Goal: Task Accomplishment & Management: Manage account settings

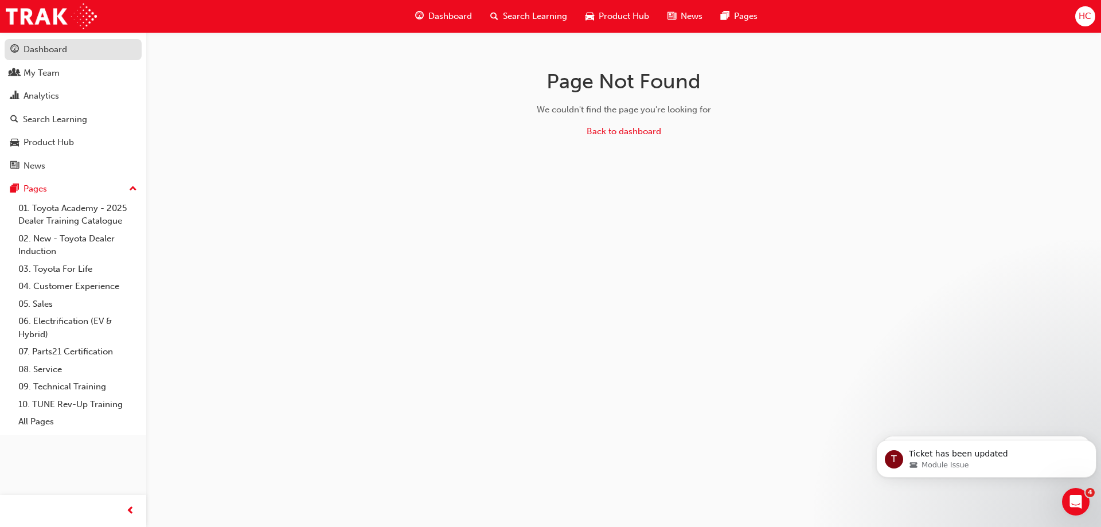
click at [29, 49] on div "Dashboard" at bounding box center [46, 49] width 44 height 13
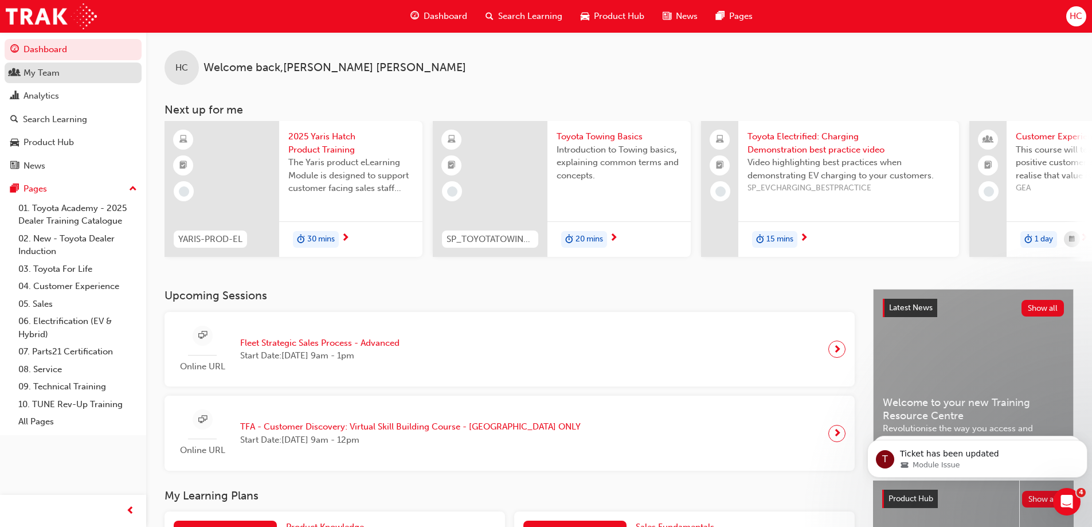
click at [36, 80] on link "My Team" at bounding box center [73, 72] width 137 height 21
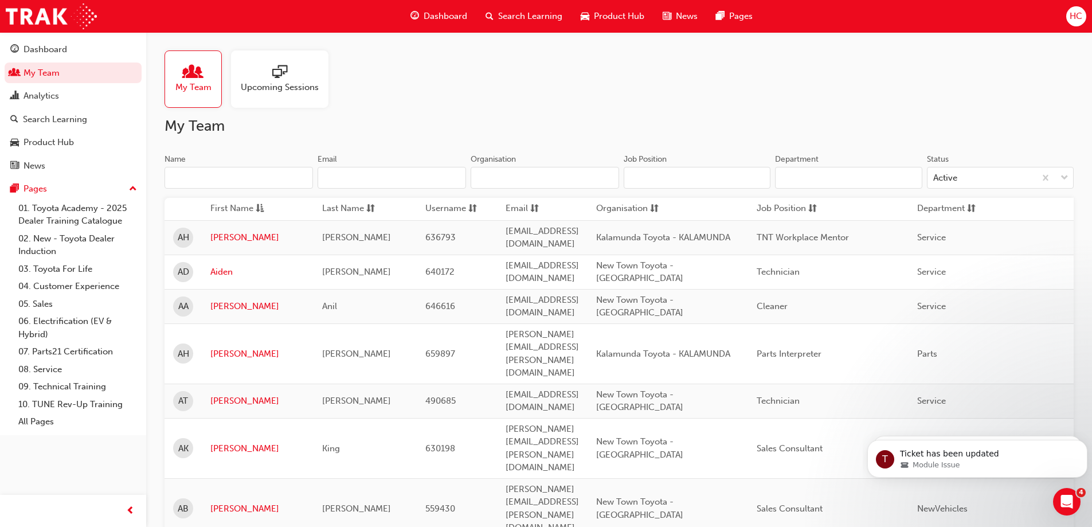
drag, startPoint x: 241, startPoint y: 181, endPoint x: 241, endPoint y: 189, distance: 8.6
click at [244, 181] on input "Name" at bounding box center [239, 178] width 148 height 22
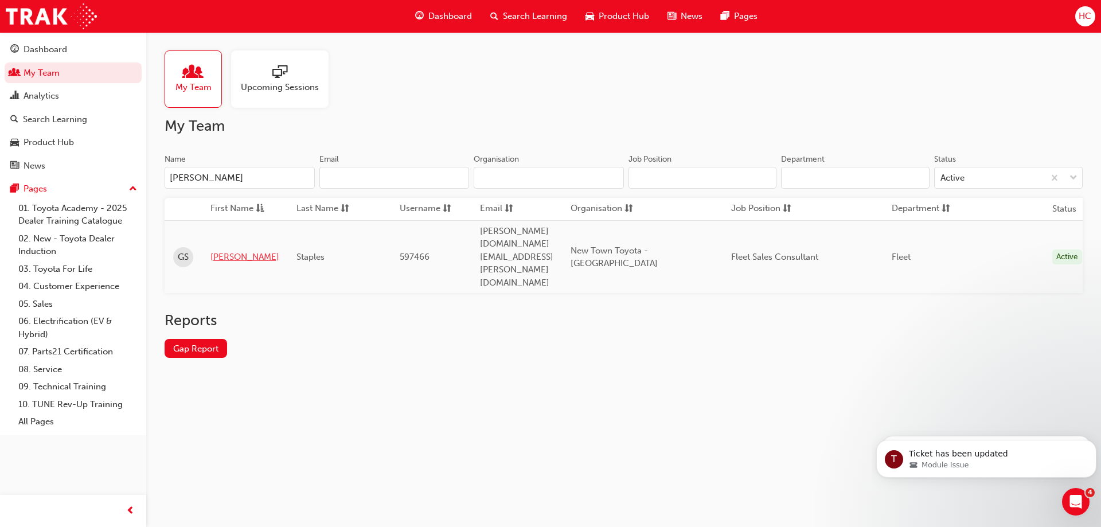
type input "graham"
click at [222, 251] on link "Graham" at bounding box center [244, 257] width 69 height 13
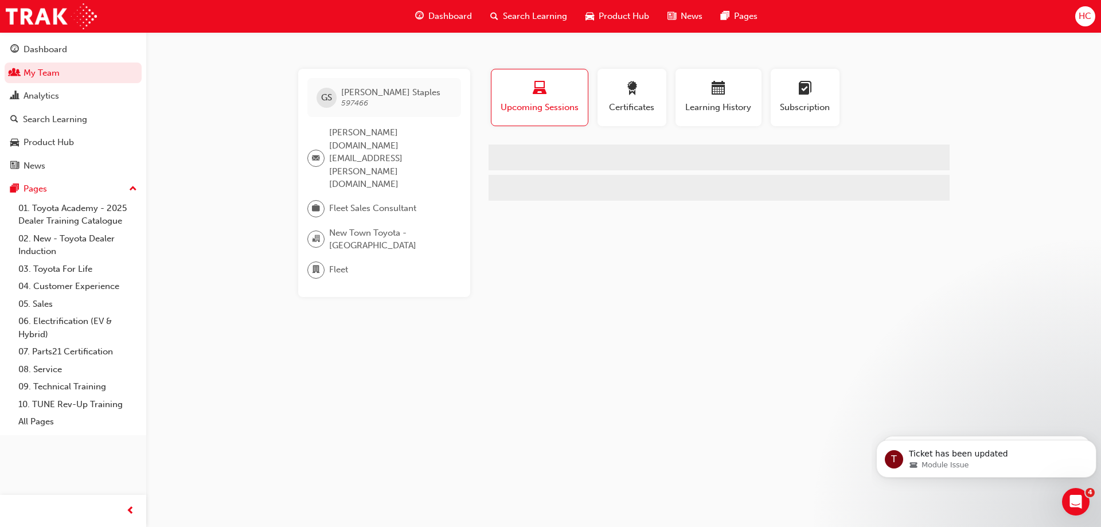
click at [652, 333] on div "GS Graham Staples 597466 graham.staples@newtowntoyota.com.au Fleet Sales Consul…" at bounding box center [550, 263] width 1101 height 527
click at [741, 109] on span "Learning History" at bounding box center [718, 107] width 69 height 13
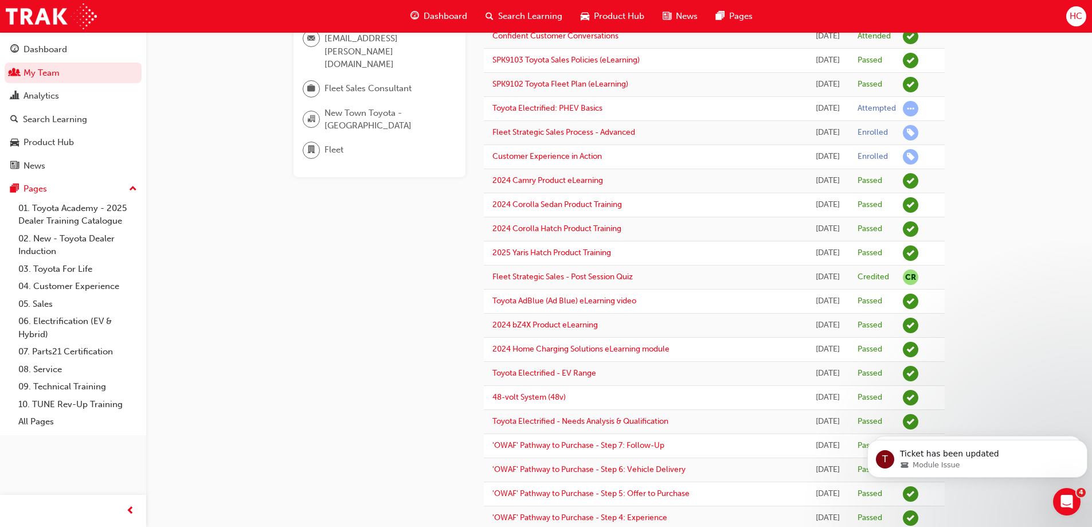
scroll to position [115, 0]
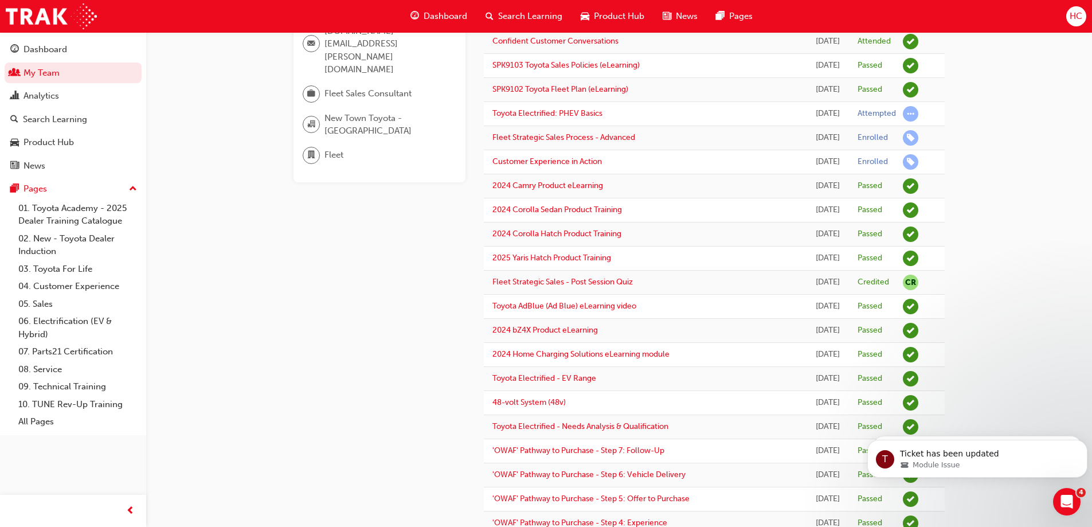
click at [514, 13] on span "Search Learning" at bounding box center [530, 16] width 64 height 13
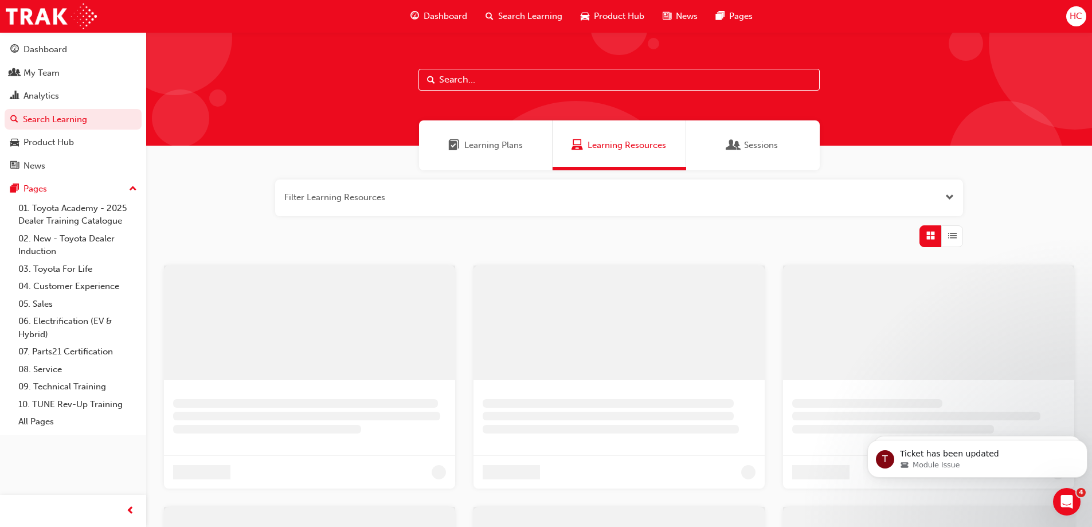
click at [479, 81] on input "text" at bounding box center [619, 80] width 401 height 22
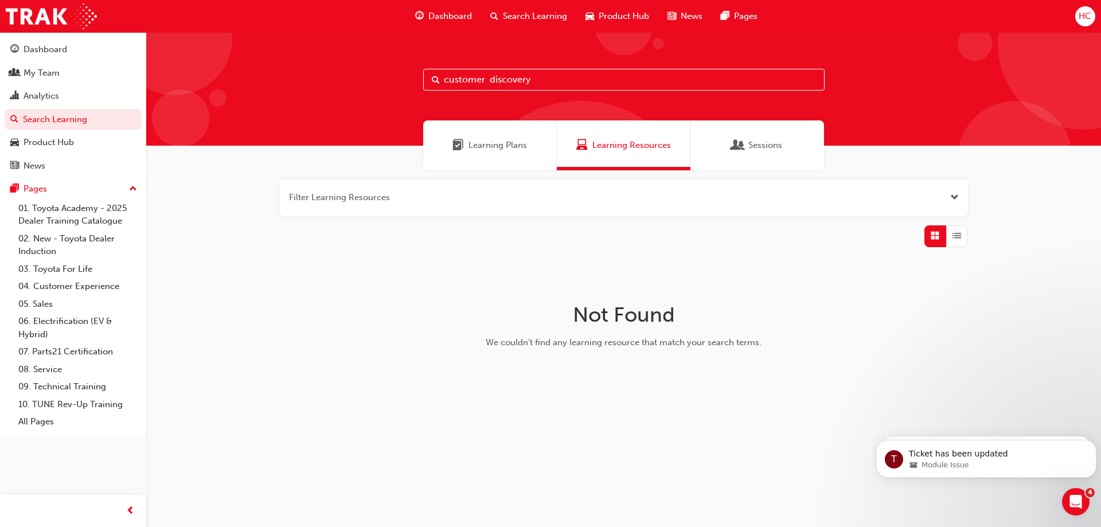
type input "customer discovery"
click at [478, 83] on input "customer discovery" at bounding box center [623, 80] width 401 height 22
drag, startPoint x: 570, startPoint y: 84, endPoint x: 394, endPoint y: 86, distance: 176.0
click at [394, 86] on div "customer discovery" at bounding box center [623, 89] width 955 height 114
click at [527, 144] on div "Learning Plans" at bounding box center [490, 145] width 134 height 50
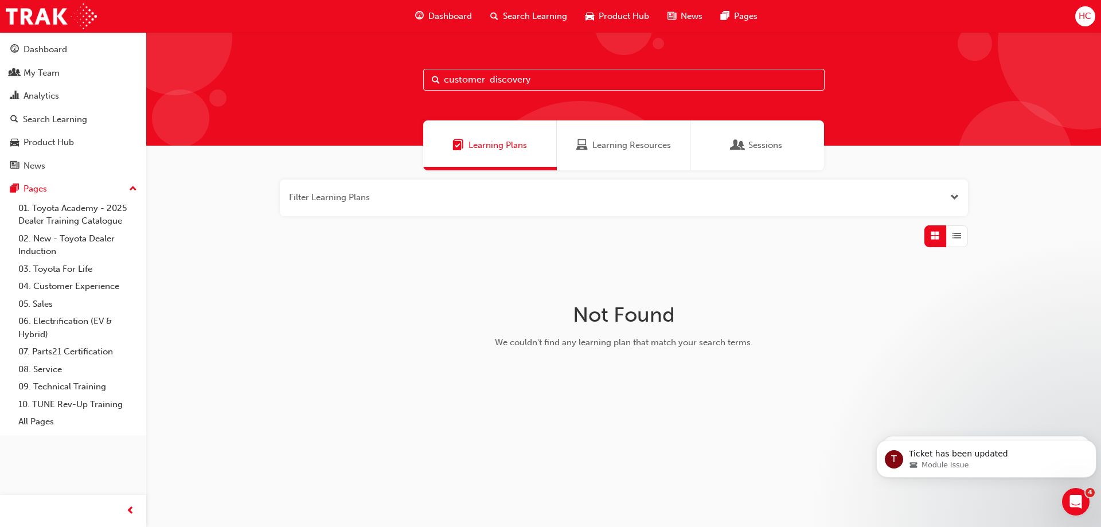
click at [742, 147] on span "Sessions" at bounding box center [737, 145] width 11 height 13
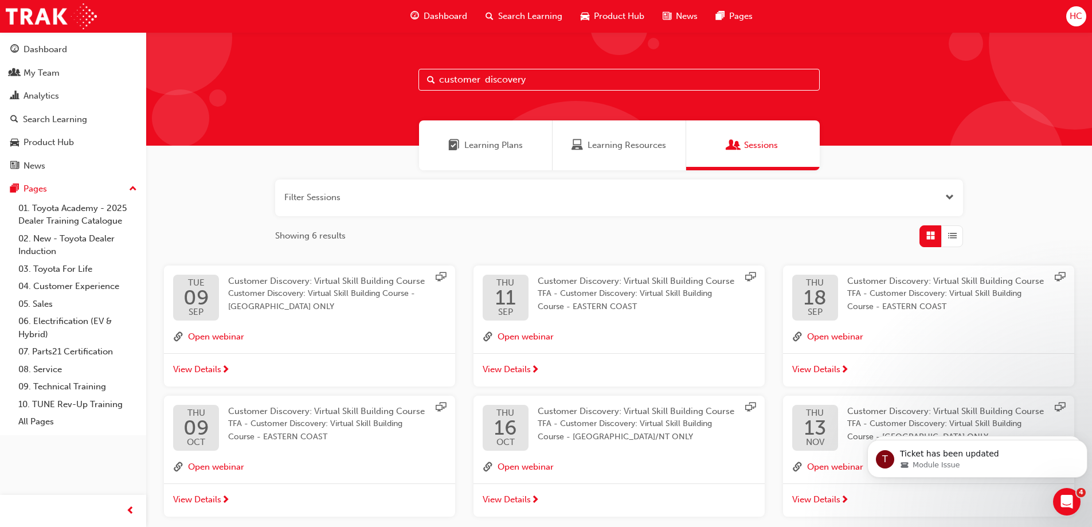
click at [345, 194] on button "button" at bounding box center [619, 197] width 688 height 37
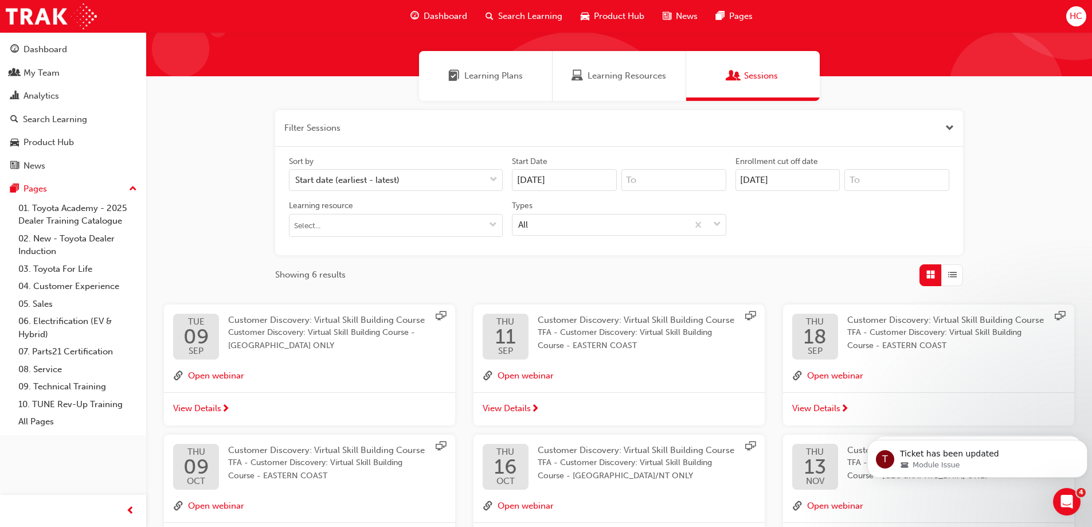
scroll to position [172, 0]
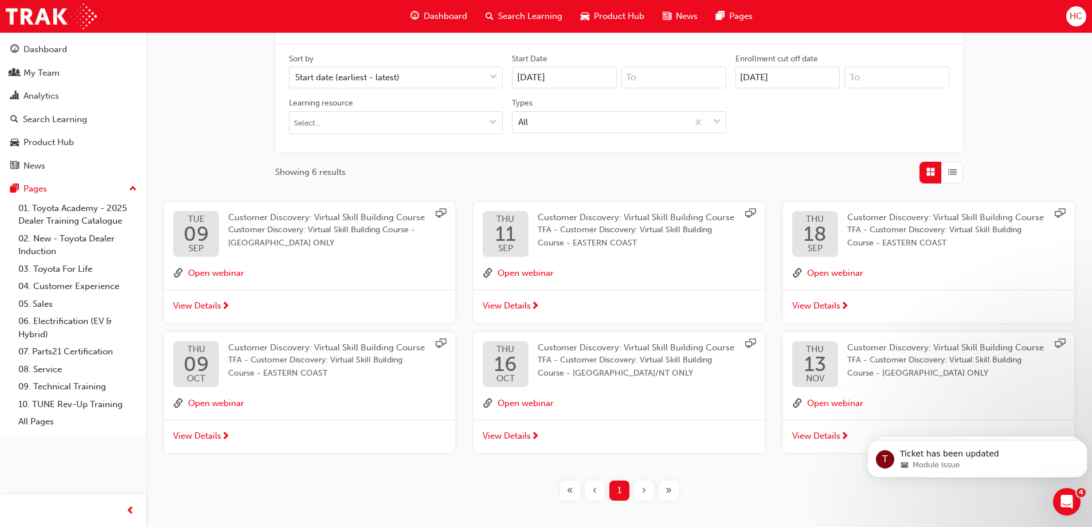
click at [826, 432] on span "View Details" at bounding box center [816, 435] width 48 height 13
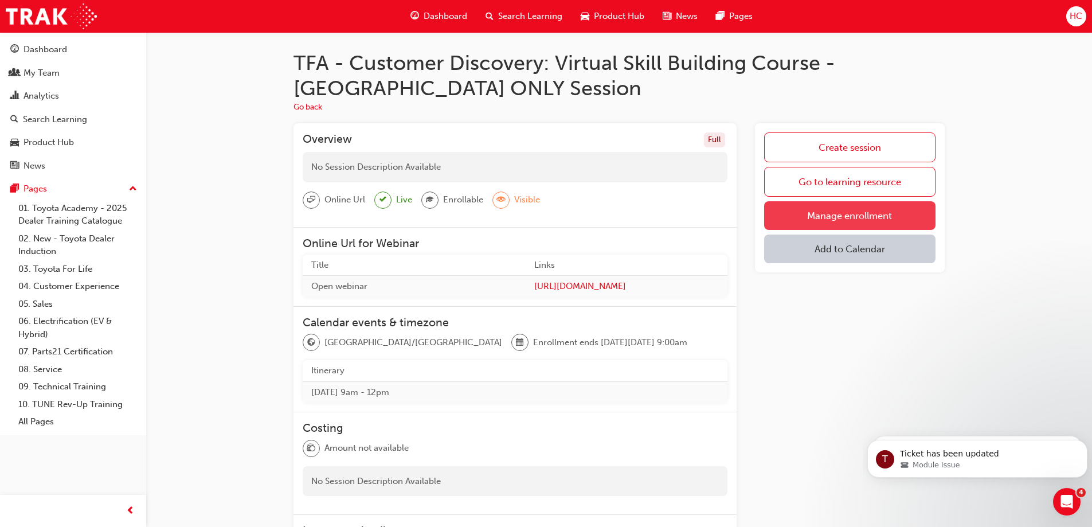
click at [825, 217] on link "Manage enrollment" at bounding box center [849, 215] width 171 height 29
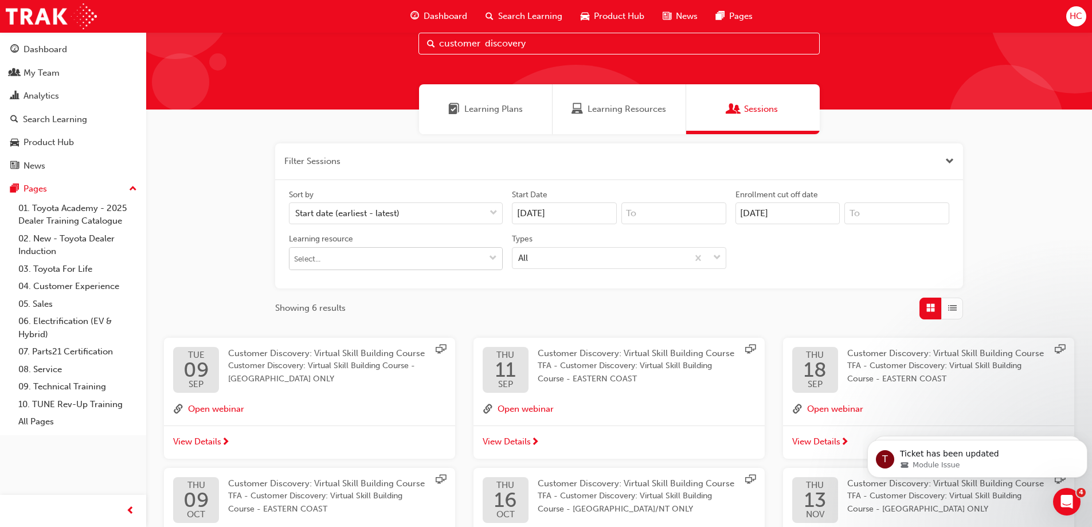
scroll to position [115, 0]
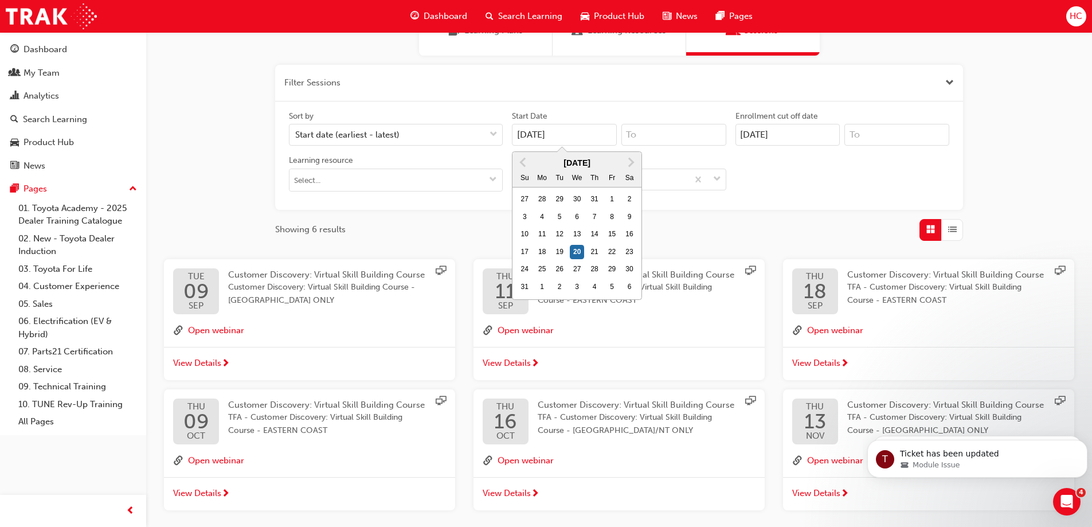
click at [523, 135] on input "20/08/25" at bounding box center [564, 135] width 105 height 22
click at [561, 252] on div "19" at bounding box center [559, 252] width 15 height 15
click at [561, 146] on input "20/08/25" at bounding box center [564, 135] width 105 height 22
type input "19/08/25"
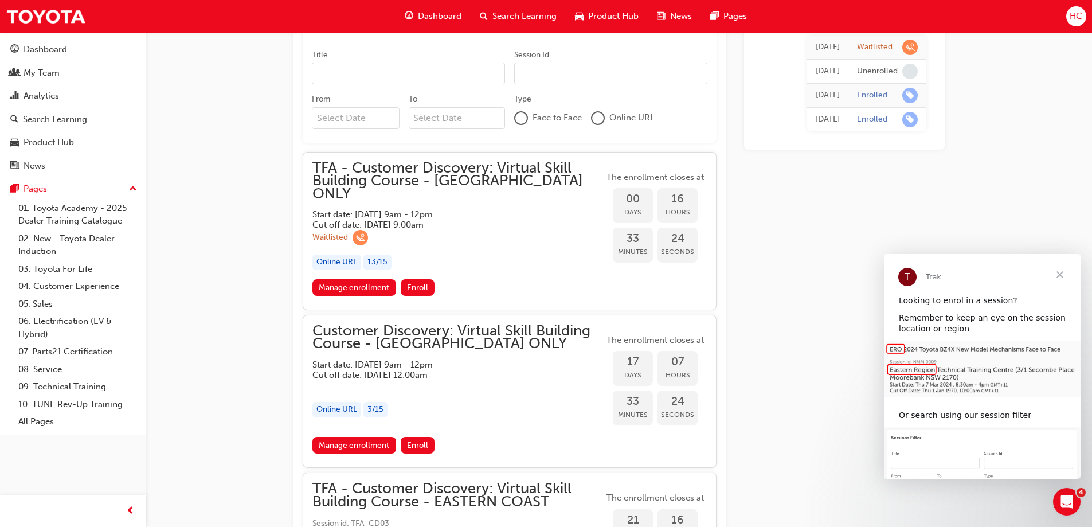
scroll to position [631, 0]
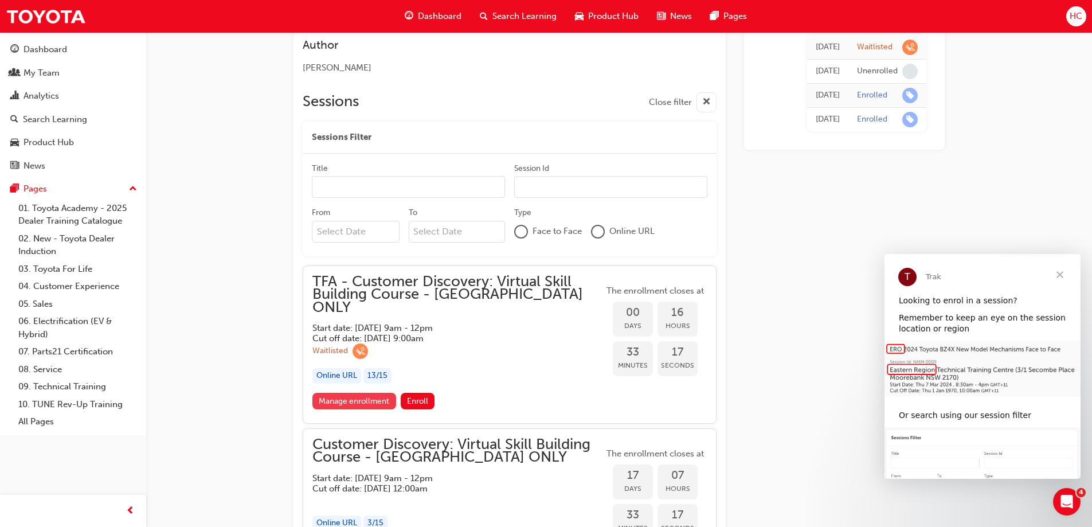
click at [370, 393] on link "Manage enrollment" at bounding box center [354, 401] width 84 height 17
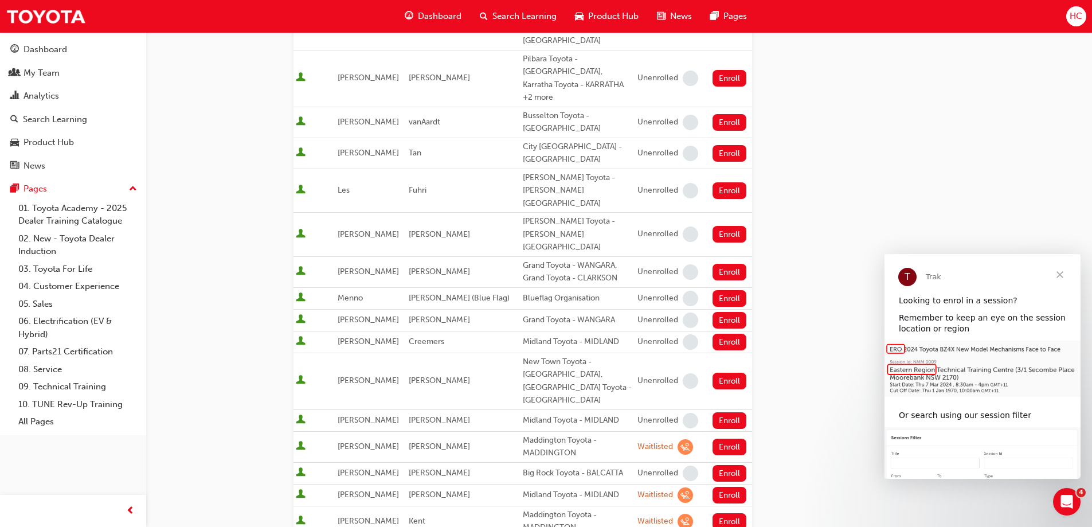
scroll to position [803, 0]
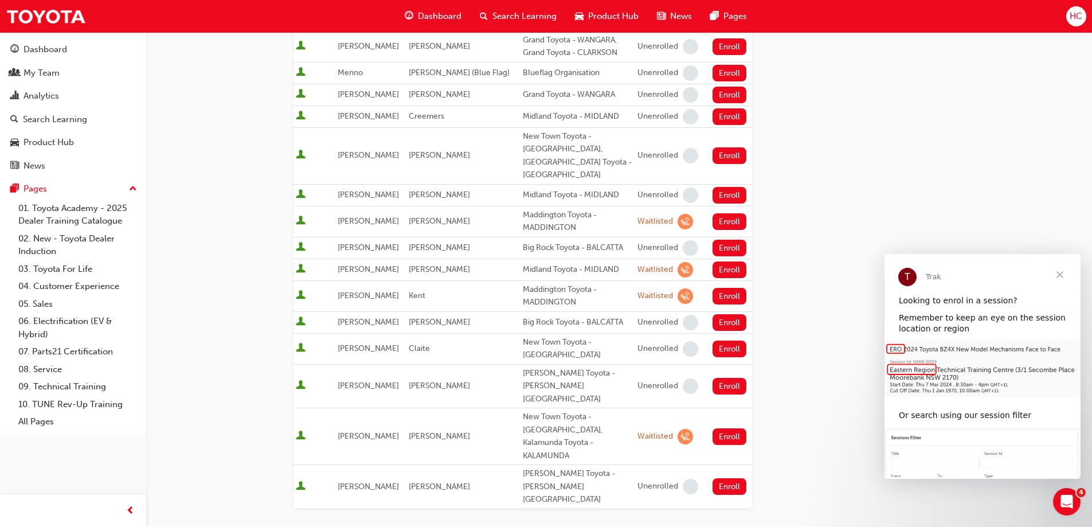
click at [386, 408] on td "[PERSON_NAME]" at bounding box center [370, 436] width 71 height 57
click at [308, 429] on div at bounding box center [314, 436] width 37 height 15
click at [299, 431] on span "User is active" at bounding box center [301, 436] width 10 height 11
click at [301, 431] on span "User is active" at bounding box center [301, 436] width 10 height 11
